Goal: Task Accomplishment & Management: Manage account settings

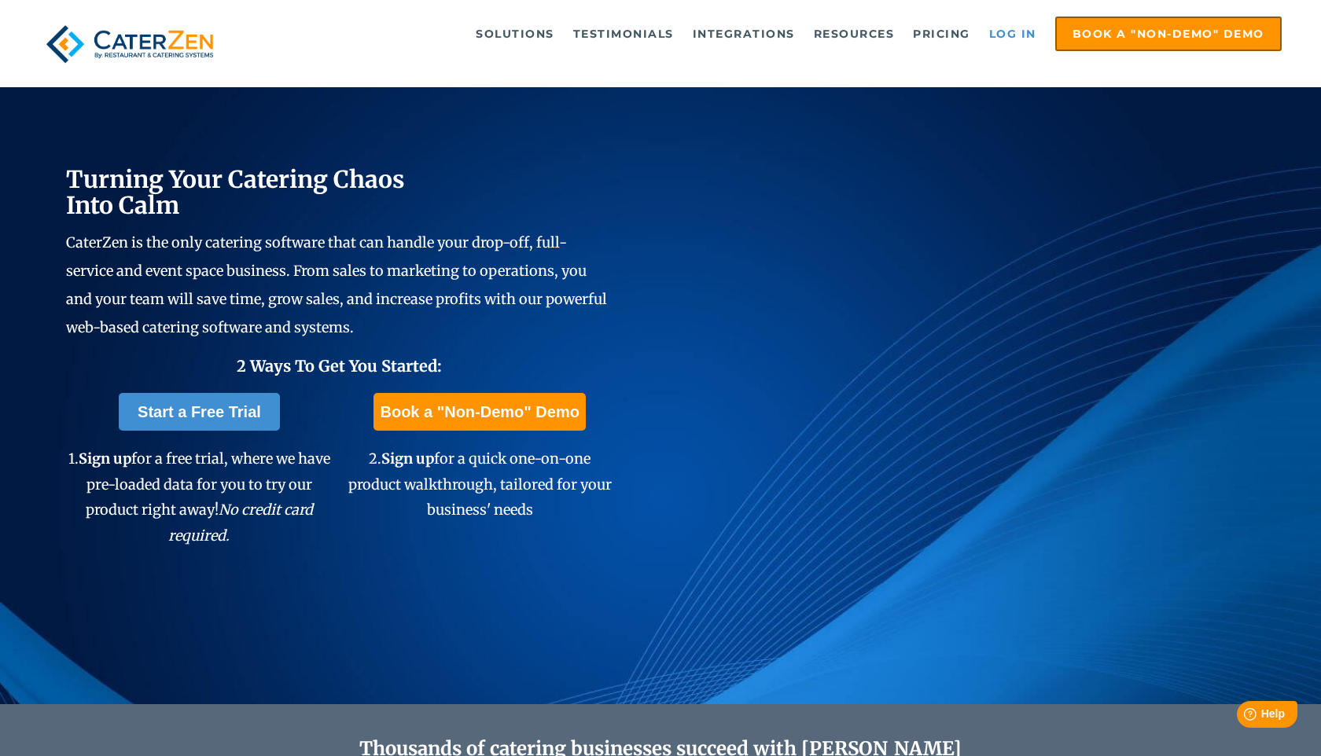
click at [999, 30] on link "Log in" at bounding box center [1012, 33] width 63 height 31
click at [1017, 30] on link "Log in" at bounding box center [1012, 33] width 63 height 31
